Goal: Transaction & Acquisition: Purchase product/service

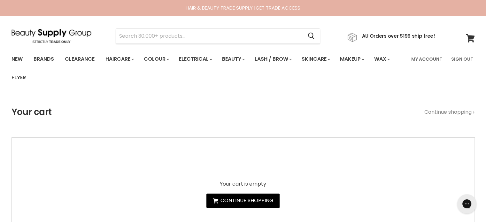
type input "Fanola Smooth Care Smoothing Protecting Serum"
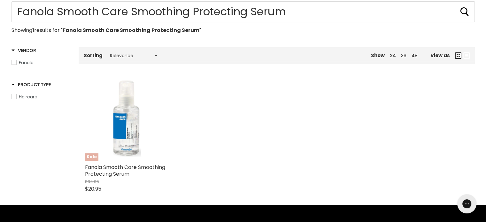
scroll to position [128, 0]
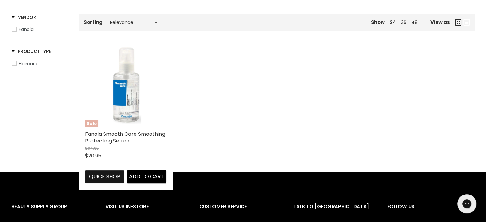
click at [107, 174] on button "Quick shop" at bounding box center [105, 176] width 40 height 13
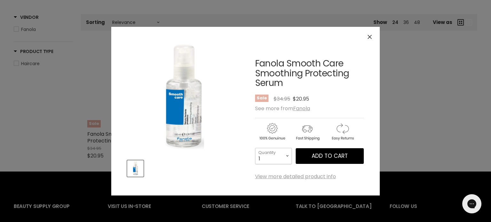
click at [285, 157] on select "1 2 3 4 5 6 7 8 9 10+" at bounding box center [273, 156] width 37 height 16
select select "3"
click at [255, 148] on select "1 2 3 4 5 6 7 8 9 10+" at bounding box center [273, 156] width 37 height 16
type input "3"
click at [316, 155] on span "Add to cart" at bounding box center [329, 156] width 36 height 8
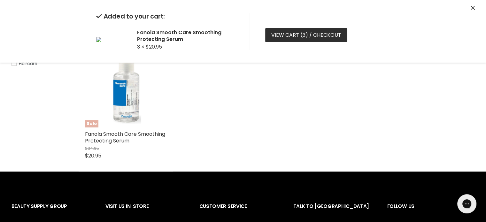
click at [301, 36] on link "View cart ( 3 ) / Checkout" at bounding box center [306, 35] width 82 height 14
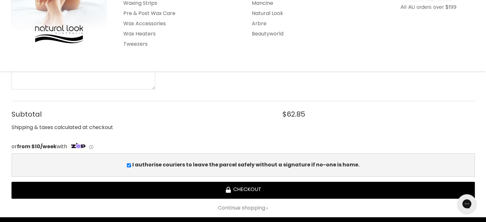
scroll to position [256, 0]
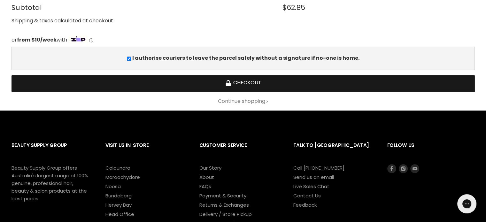
click at [243, 79] on button "Checkout" at bounding box center [242, 83] width 463 height 17
